Goal: Information Seeking & Learning: Understand process/instructions

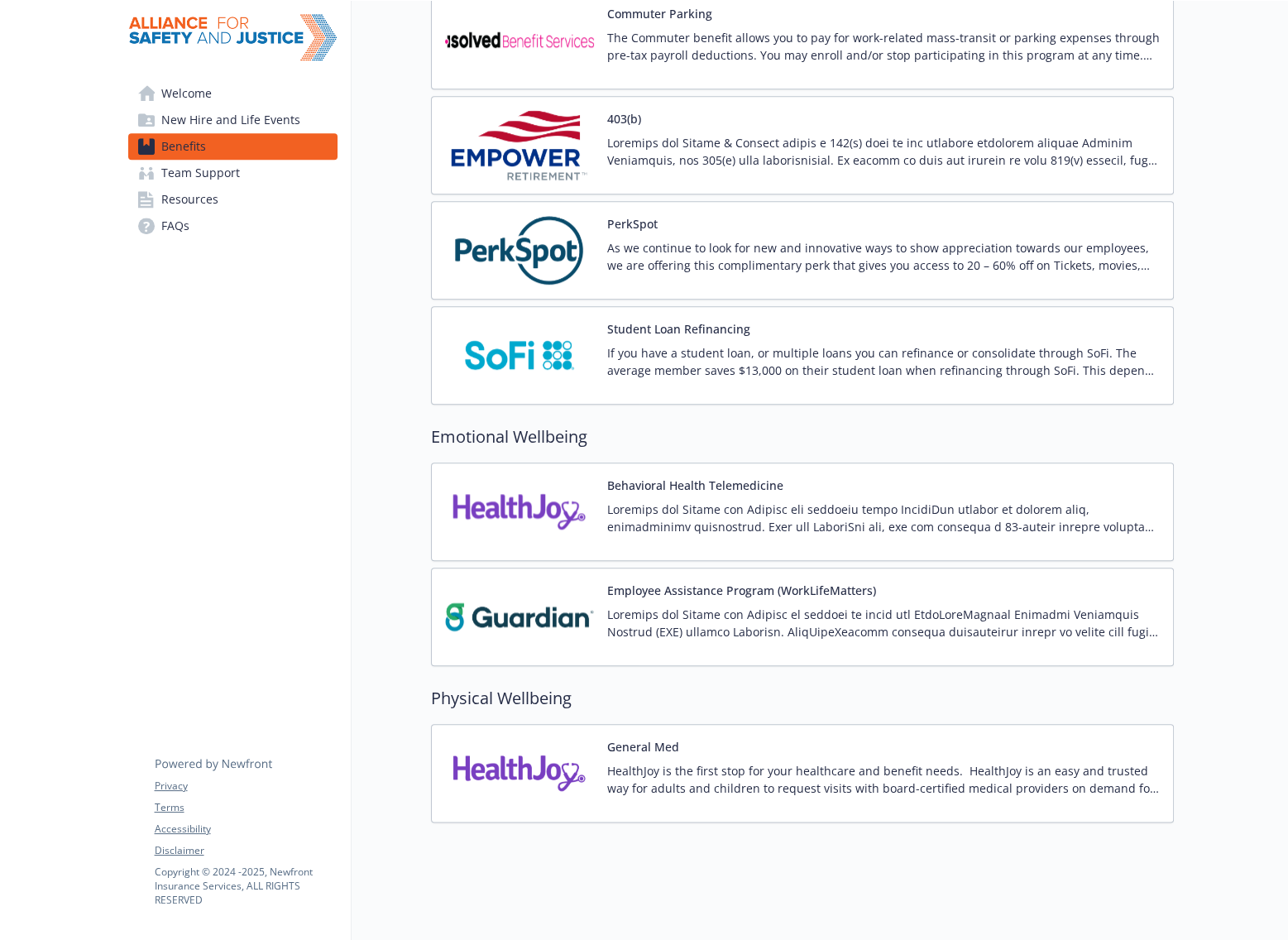
scroll to position [2034, 0]
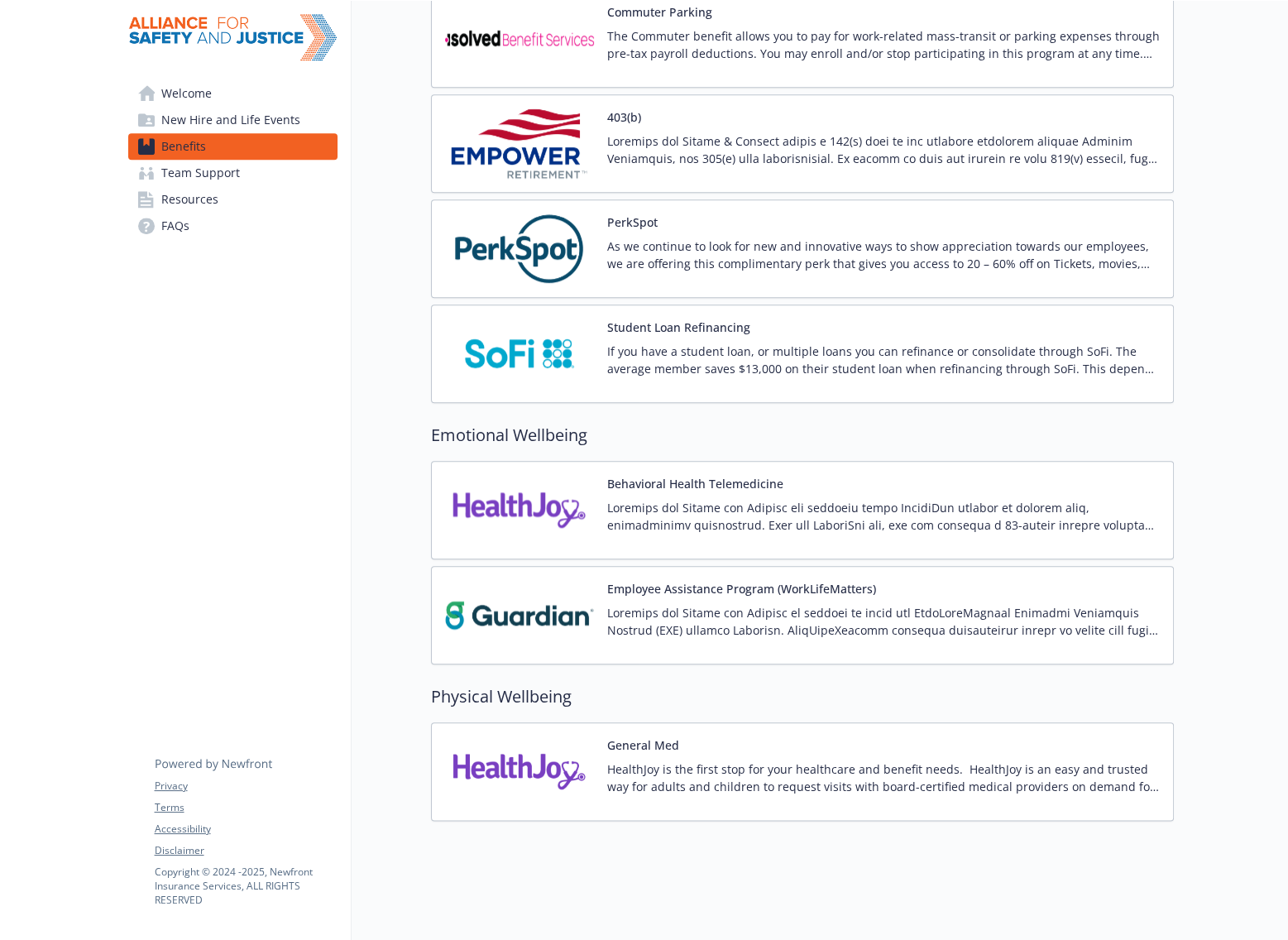
click at [700, 760] on p "HealthJoy is the first stop for your healthcare and benefit needs. HealthJoy is…" at bounding box center [883, 777] width 553 height 35
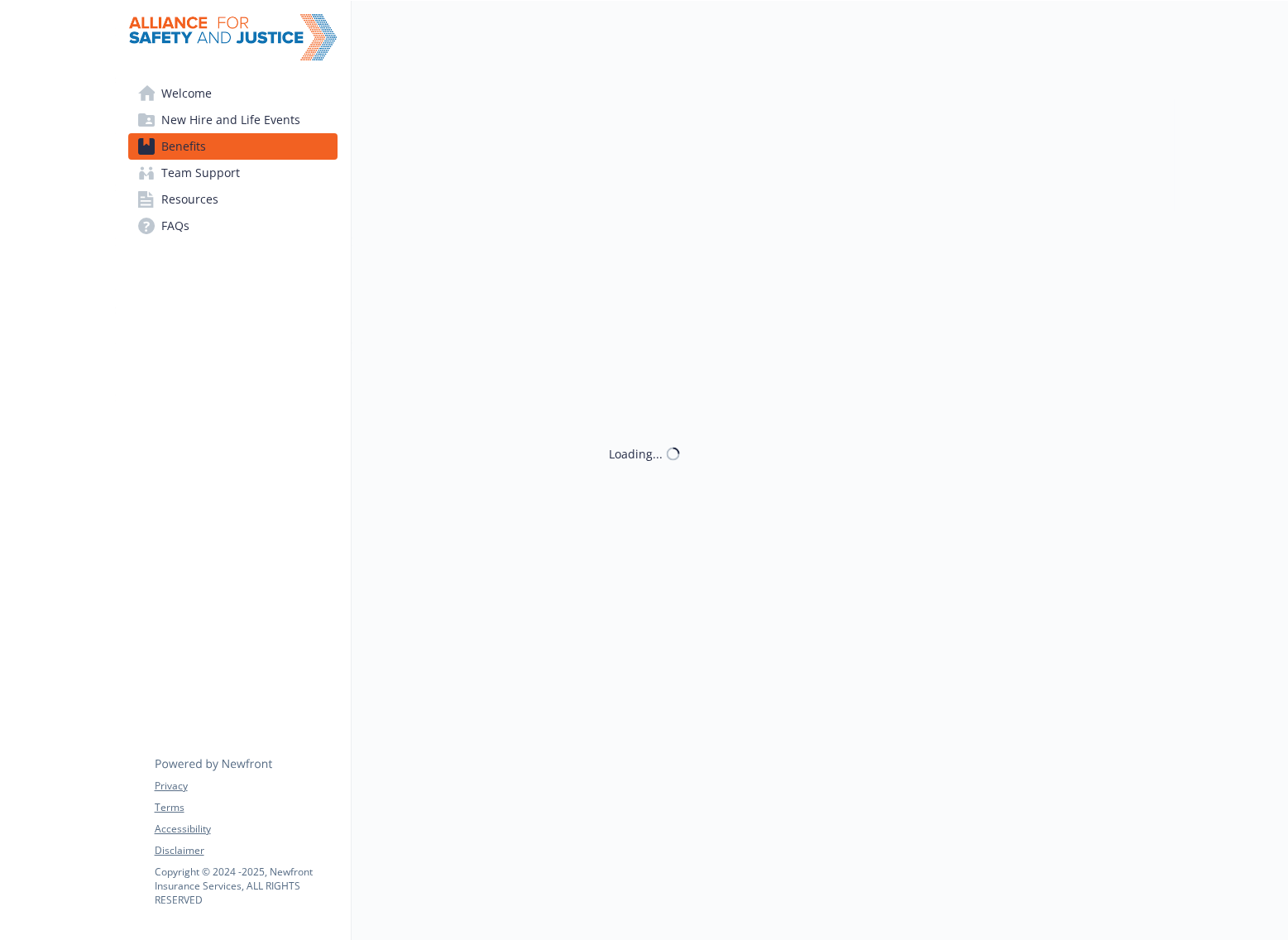
scroll to position [2034, 0]
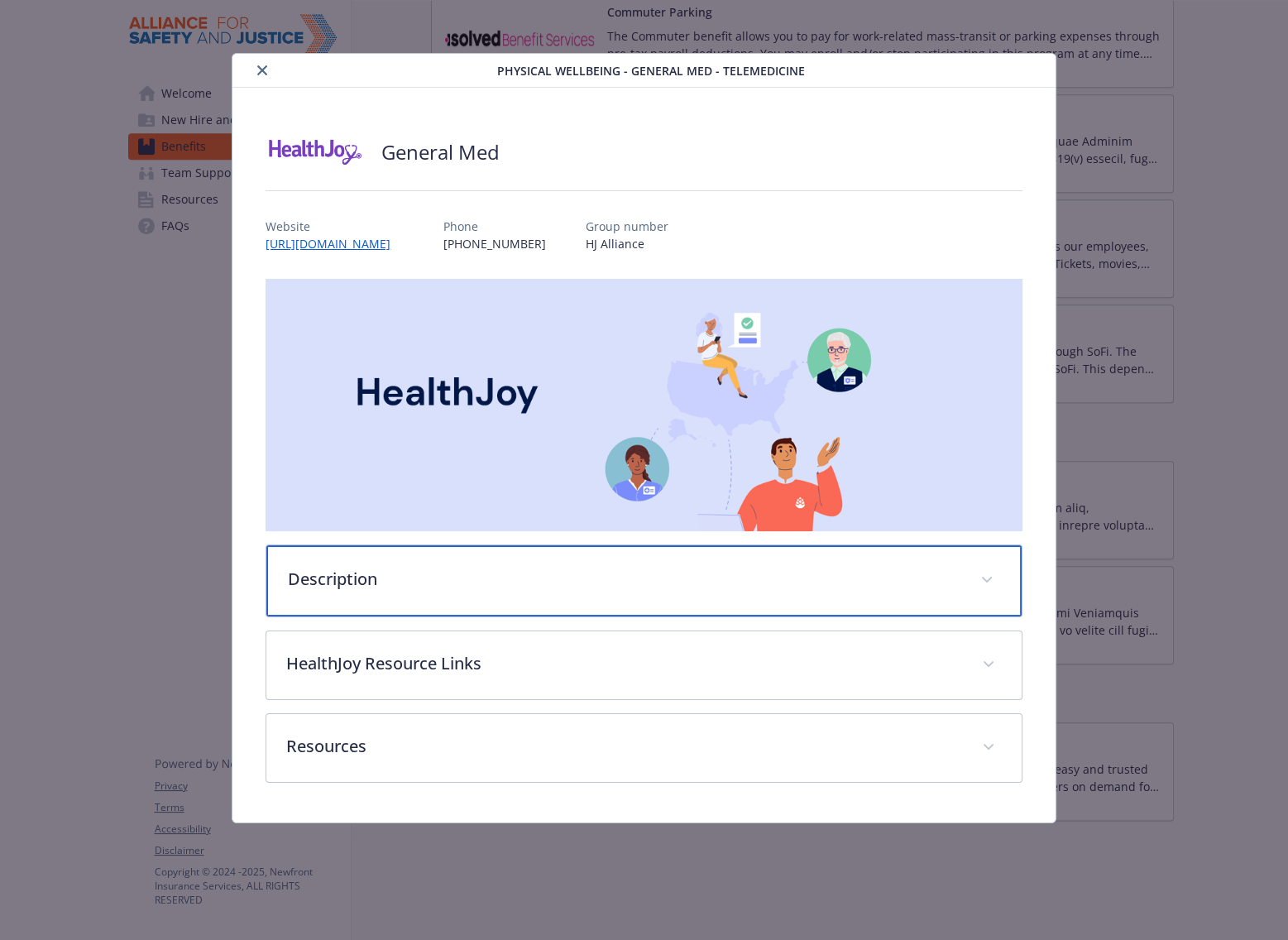
click at [652, 600] on div "Description" at bounding box center [643, 581] width 754 height 72
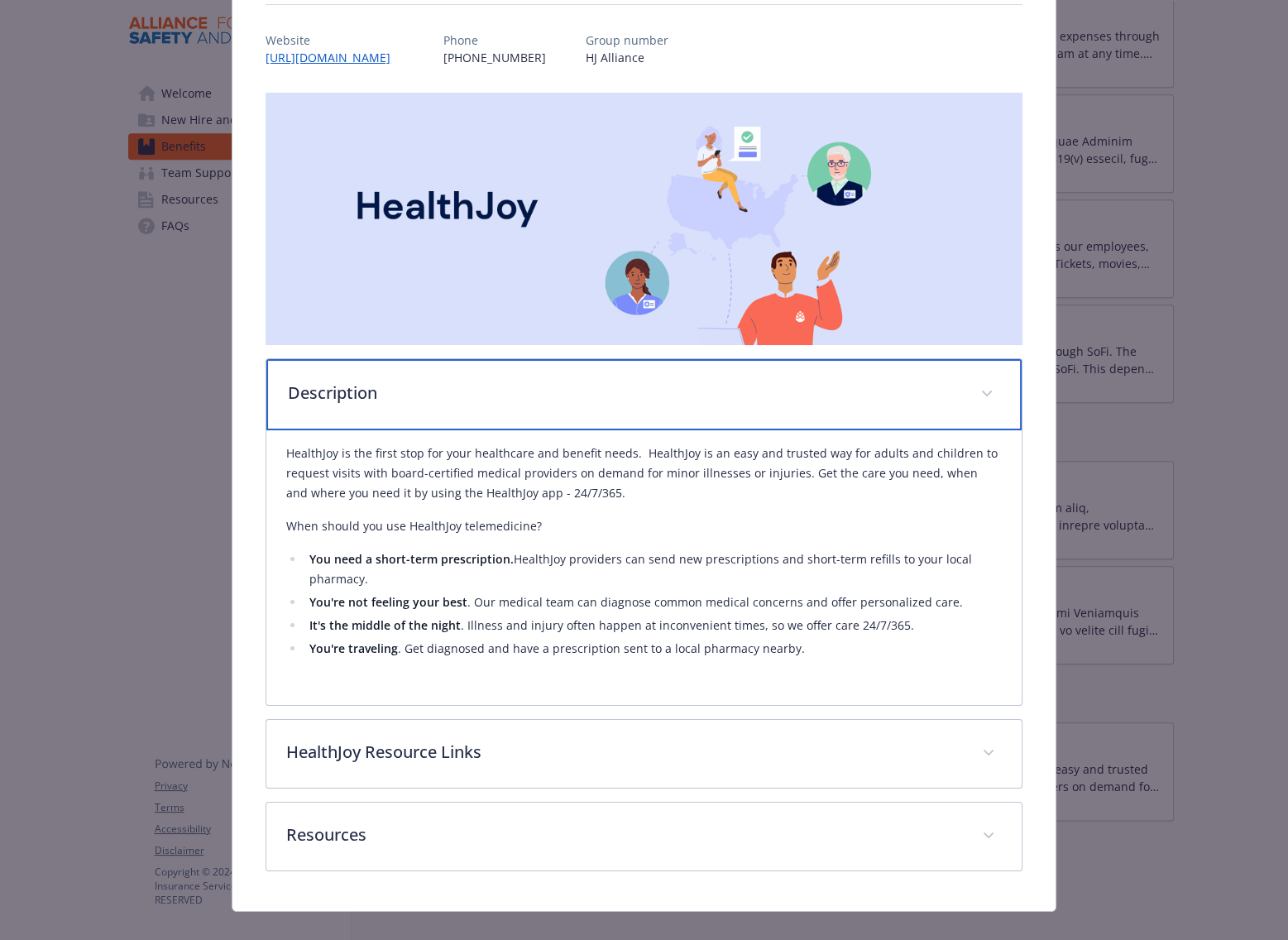
scroll to position [206, 0]
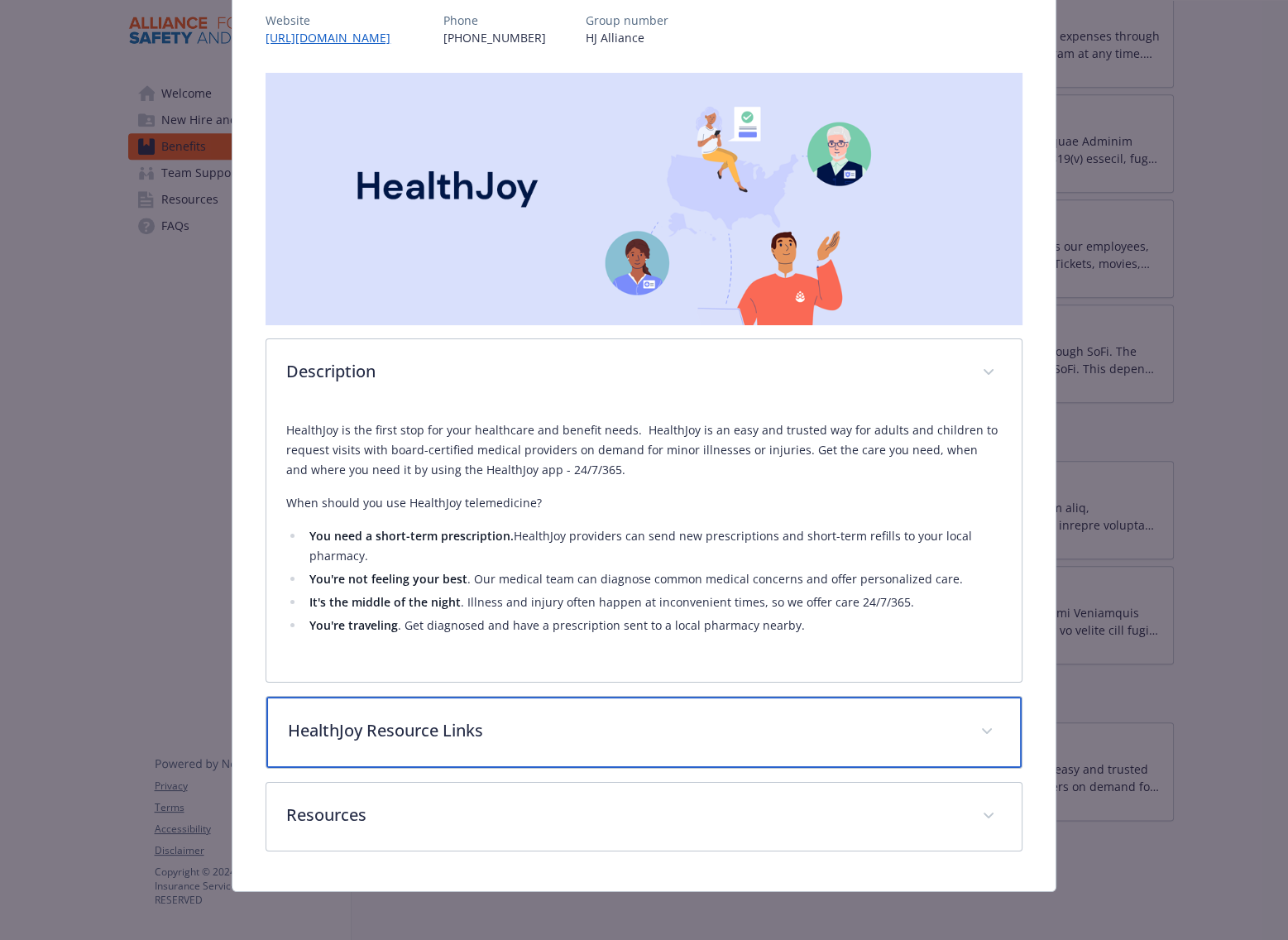
click at [628, 749] on div "HealthJoy Resource Links" at bounding box center [643, 732] width 754 height 72
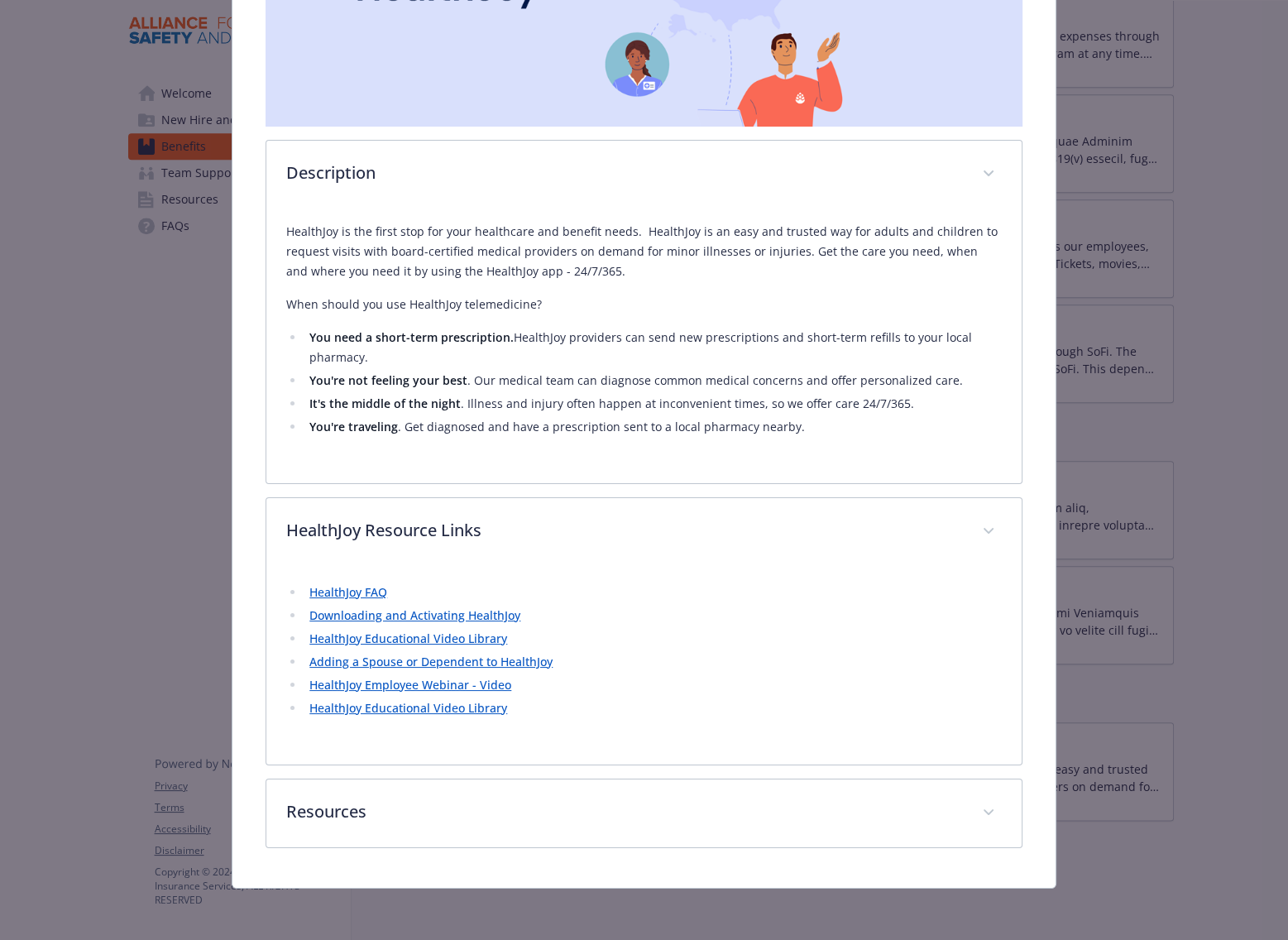
scroll to position [402, 0]
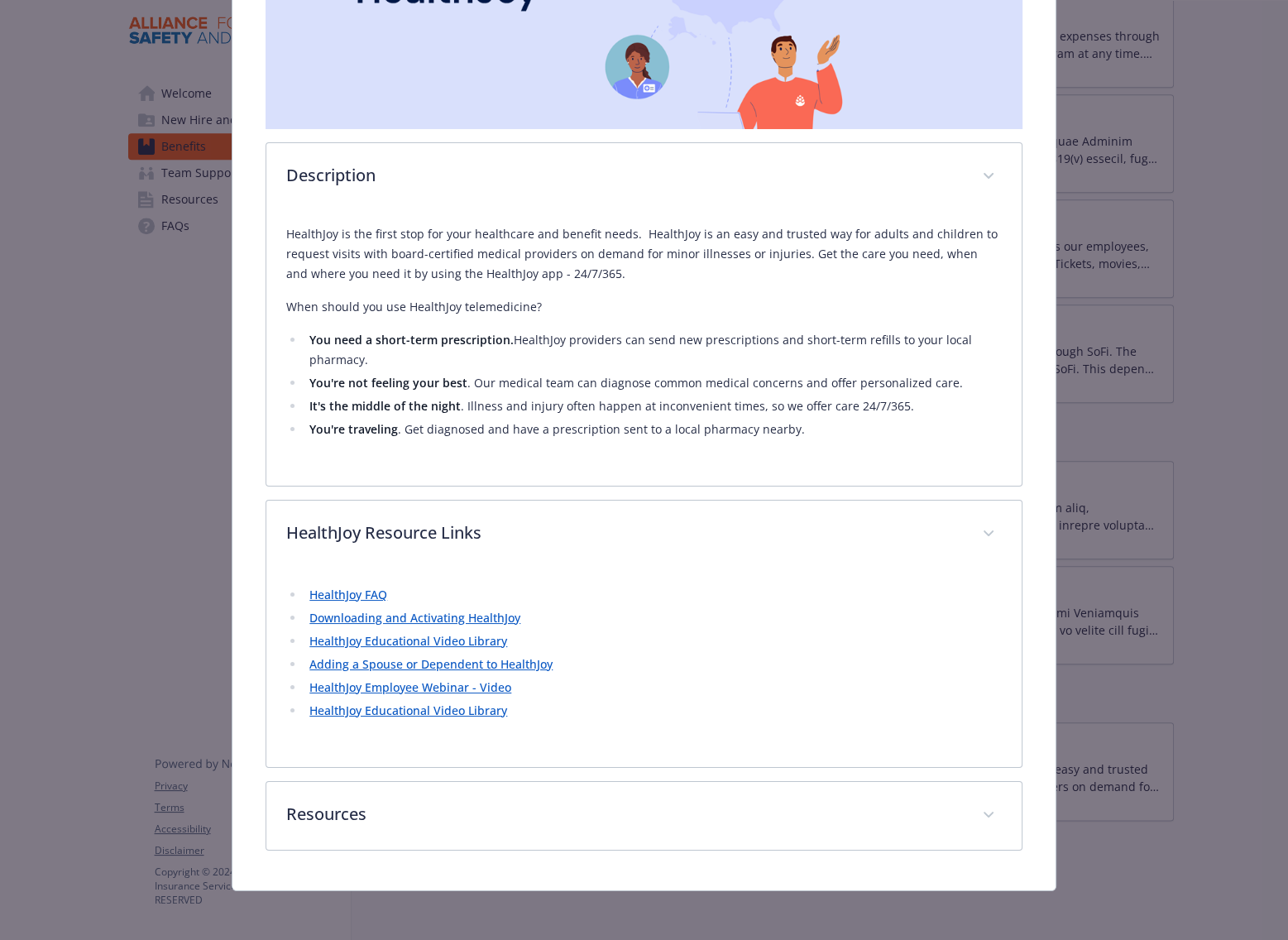
click at [476, 661] on link "Adding a Spouse or Dependent to HealthJoy" at bounding box center [431, 663] width 243 height 16
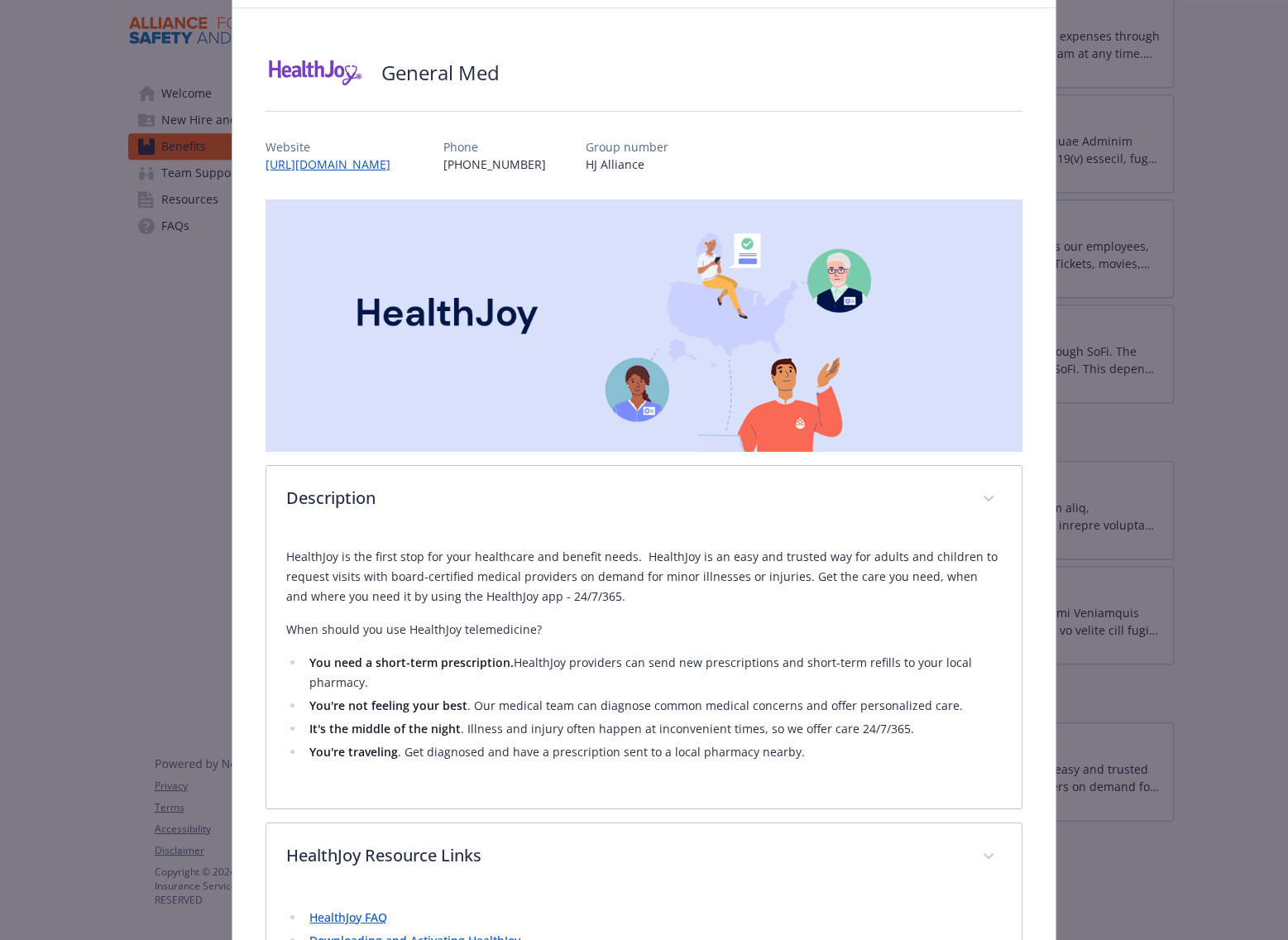
scroll to position [0, 0]
